Goal: Communication & Community: Participate in discussion

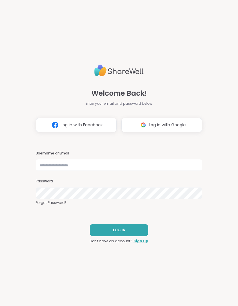
click at [160, 127] on span "Log in with Google" at bounding box center [167, 125] width 37 height 6
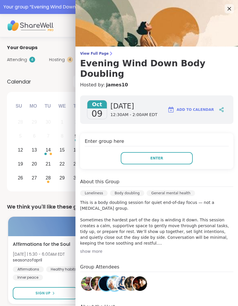
click at [158, 139] on div "Enter group here Enter" at bounding box center [157, 151] width 154 height 36
click at [152, 153] on button "Enter" at bounding box center [157, 158] width 72 height 12
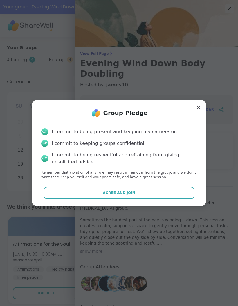
click at [118, 194] on span "Agree and Join" at bounding box center [119, 192] width 33 height 5
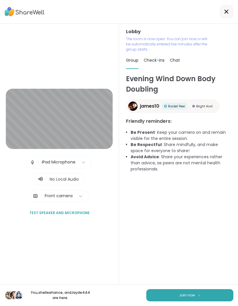
click at [189, 293] on span "Join now" at bounding box center [187, 295] width 16 height 5
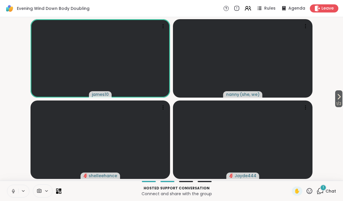
click at [10, 189] on button at bounding box center [12, 191] width 11 height 12
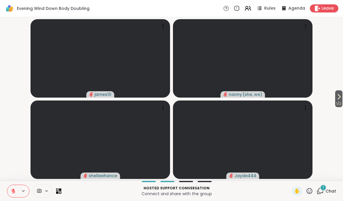
click at [11, 191] on icon at bounding box center [13, 191] width 5 height 5
click at [238, 191] on div "✋" at bounding box center [297, 191] width 10 height 9
click at [9, 192] on button at bounding box center [12, 191] width 11 height 12
click at [9, 194] on button at bounding box center [12, 191] width 11 height 12
